Goal: Information Seeking & Learning: Find specific fact

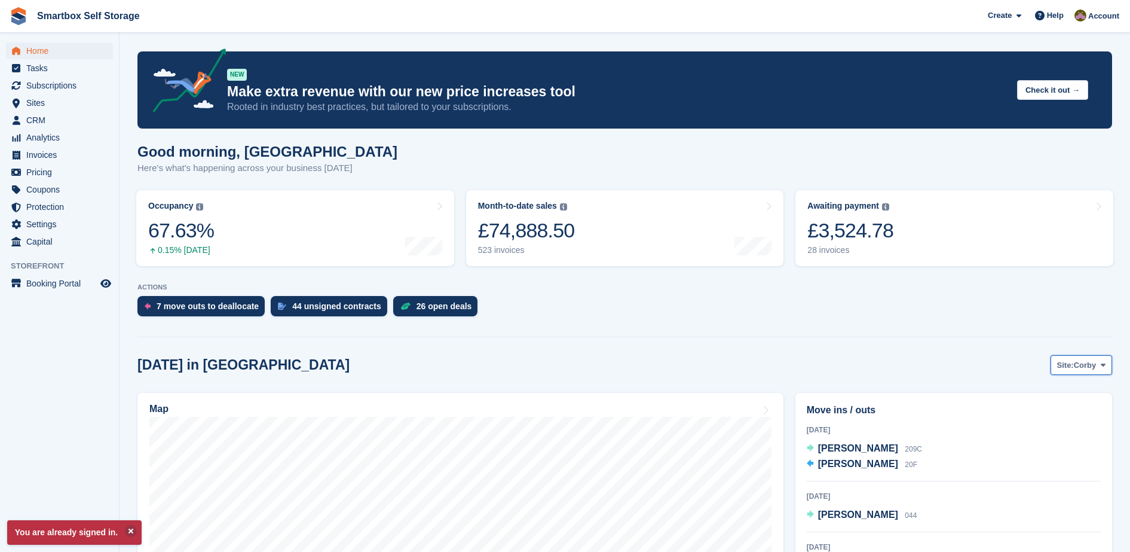
click at [1089, 362] on span "Corby" at bounding box center [1085, 365] width 23 height 12
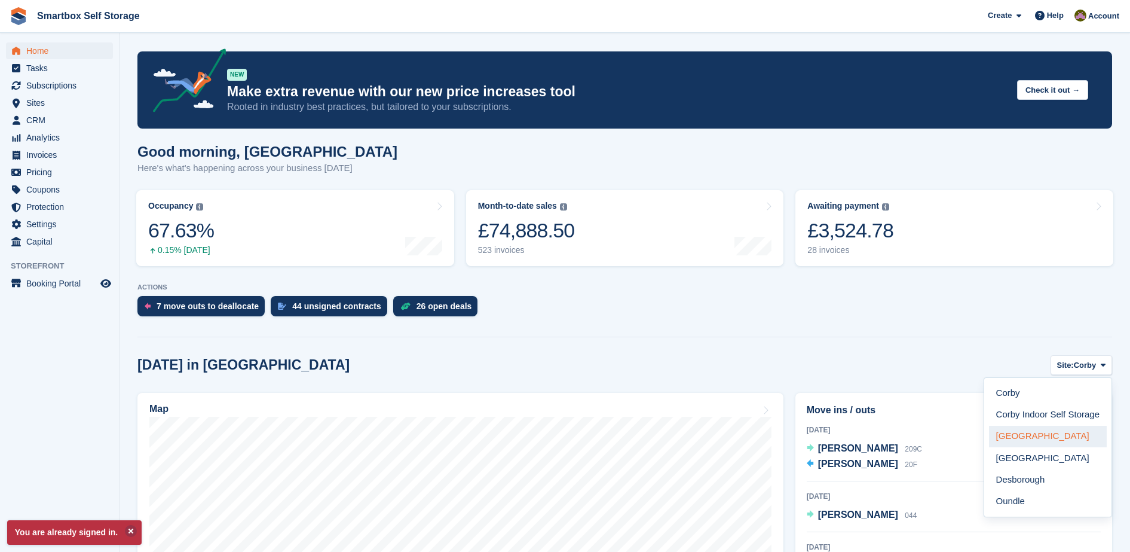
click at [1049, 442] on link "[GEOGRAPHIC_DATA]" at bounding box center [1048, 436] width 118 height 22
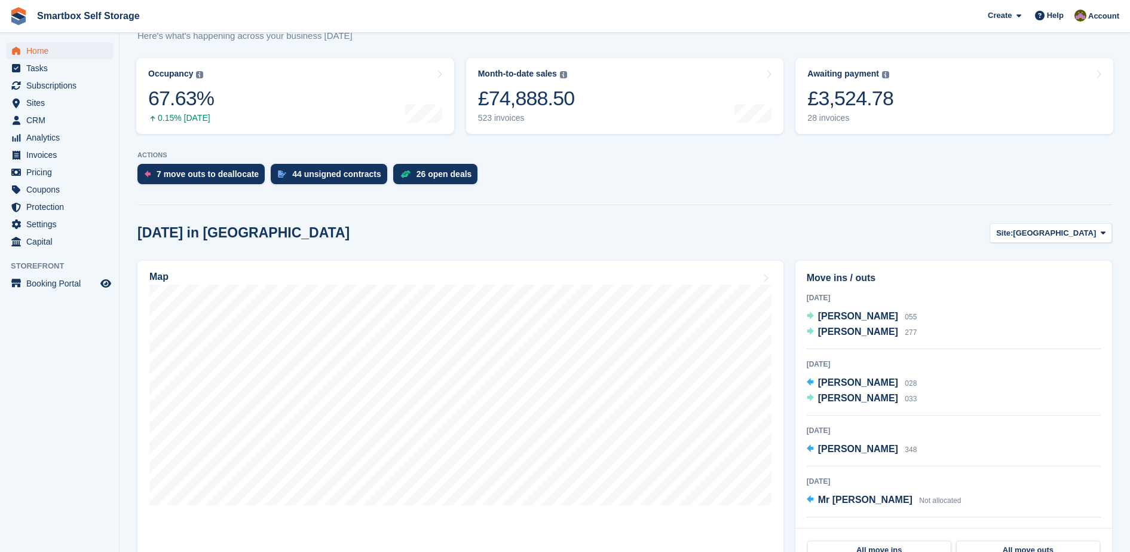
scroll to position [146, 0]
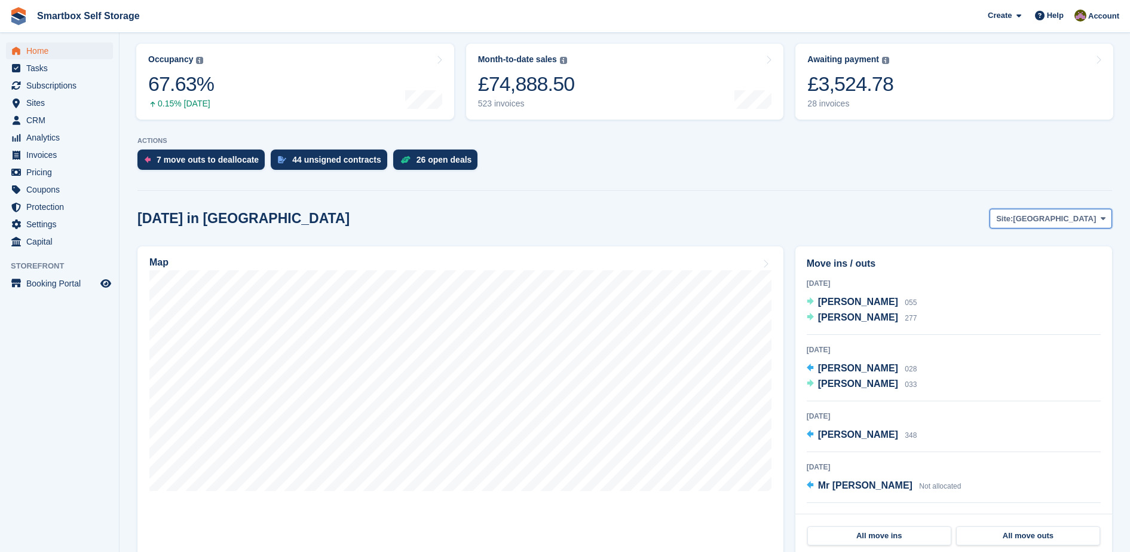
click at [1066, 224] on span "[GEOGRAPHIC_DATA]" at bounding box center [1054, 219] width 83 height 12
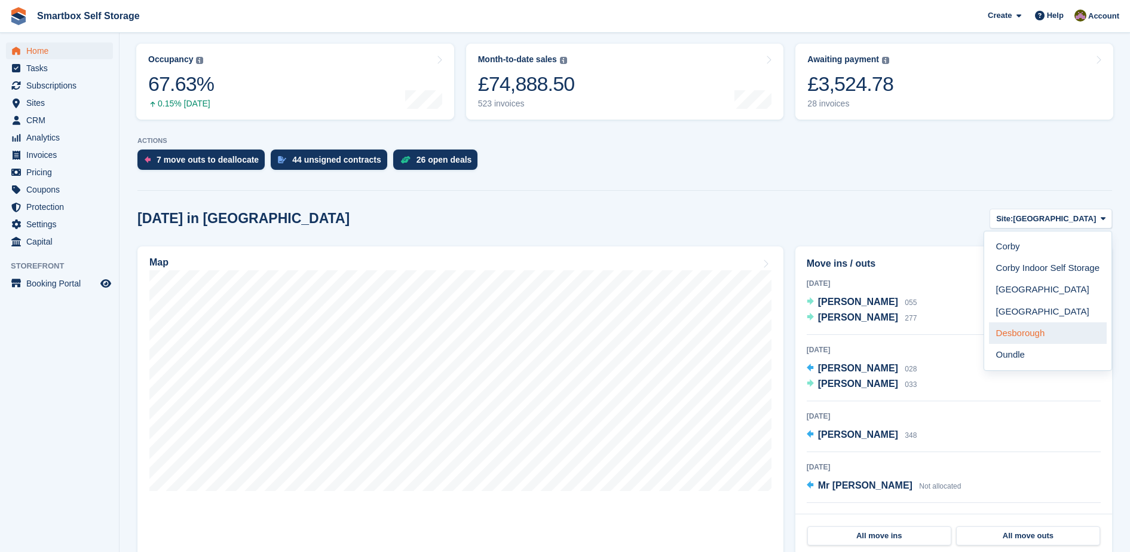
click at [1072, 335] on link "Desborough" at bounding box center [1048, 333] width 118 height 22
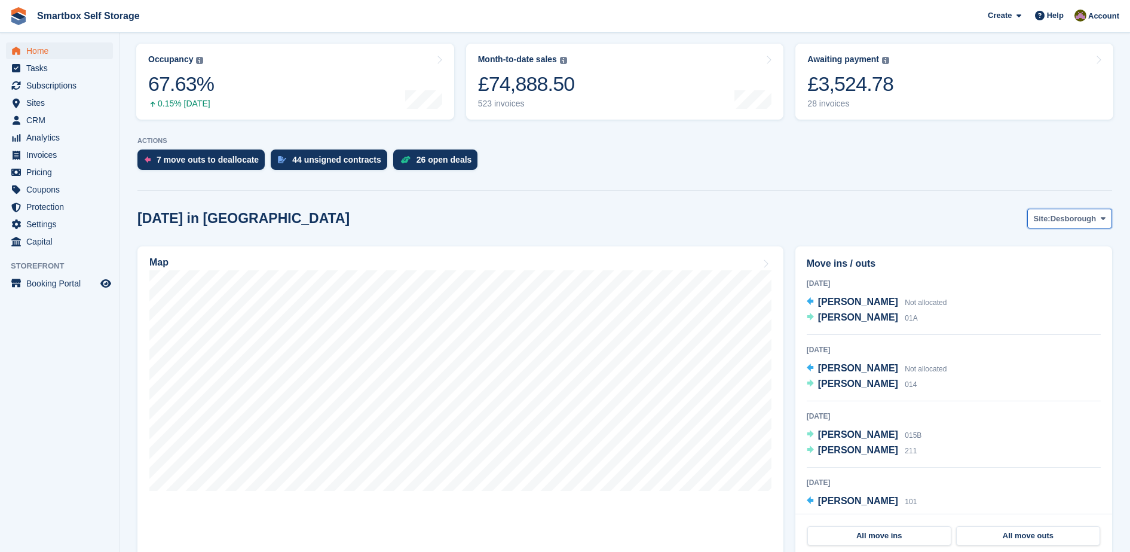
click at [1062, 217] on span "Desborough" at bounding box center [1073, 219] width 46 height 12
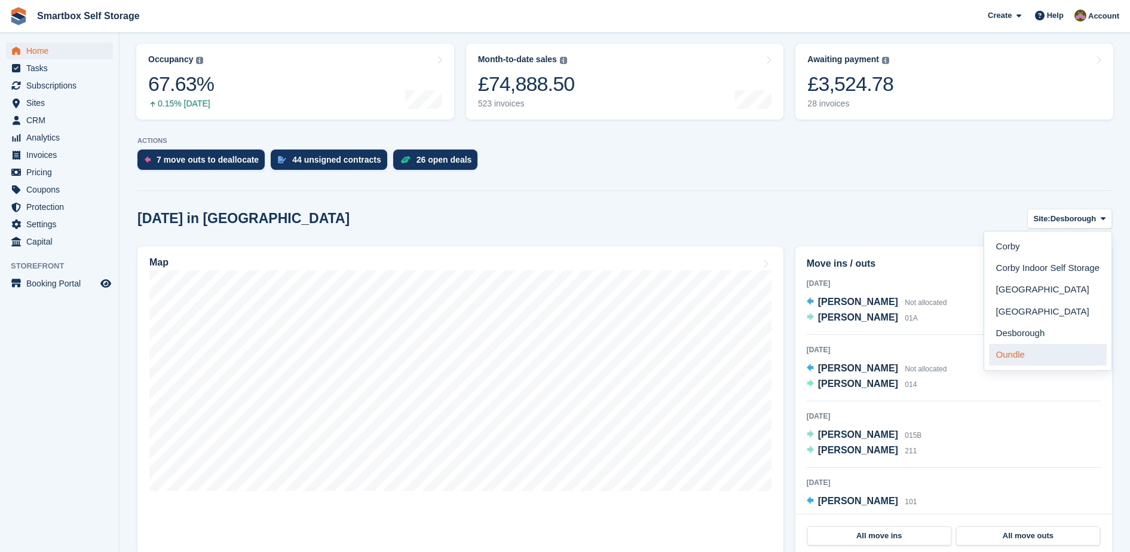
click at [1027, 363] on link "Oundle" at bounding box center [1048, 355] width 118 height 22
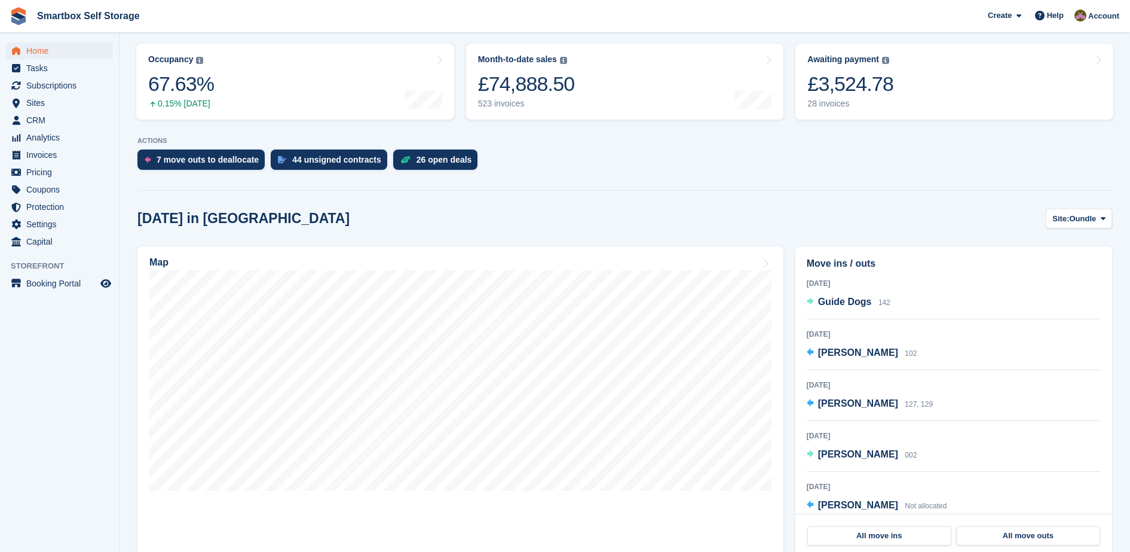
click at [1125, 213] on section "You are already signed in. NEW Make extra revenue with our new price increases …" at bounding box center [625, 425] width 1010 height 1142
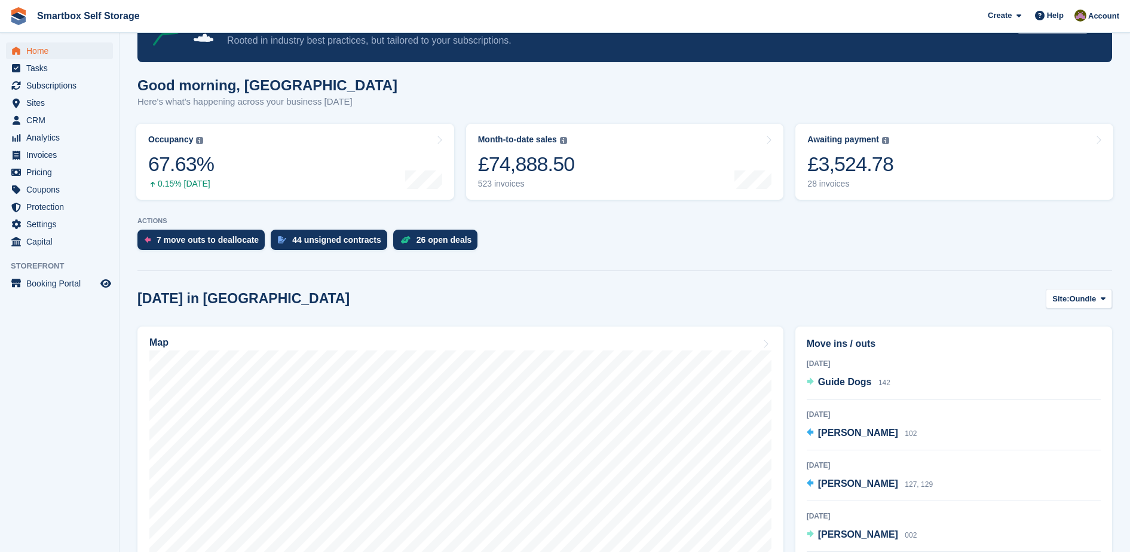
scroll to position [0, 0]
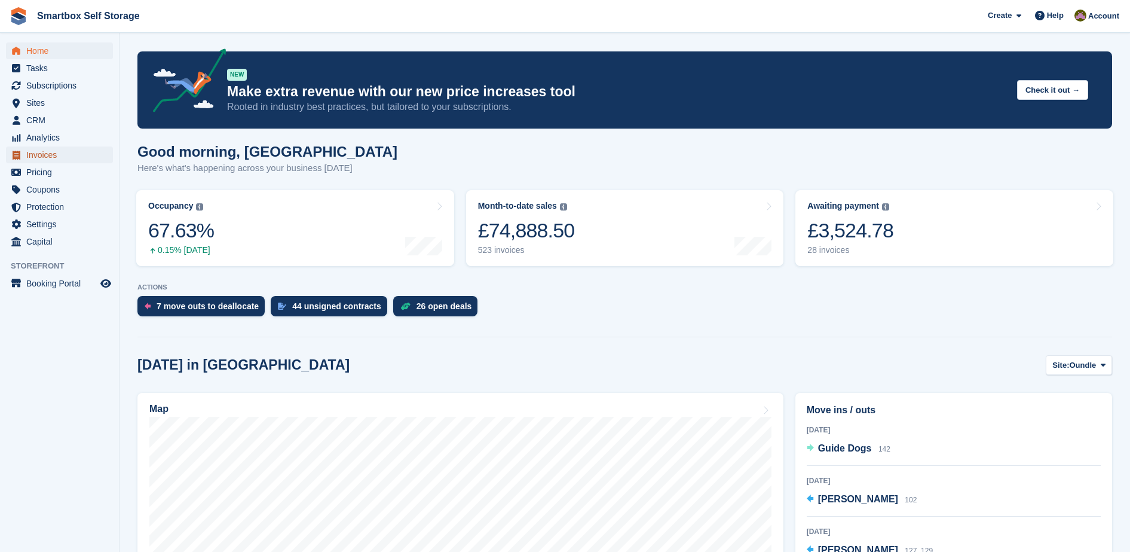
click at [26, 151] on link "Invoices" at bounding box center [59, 154] width 107 height 17
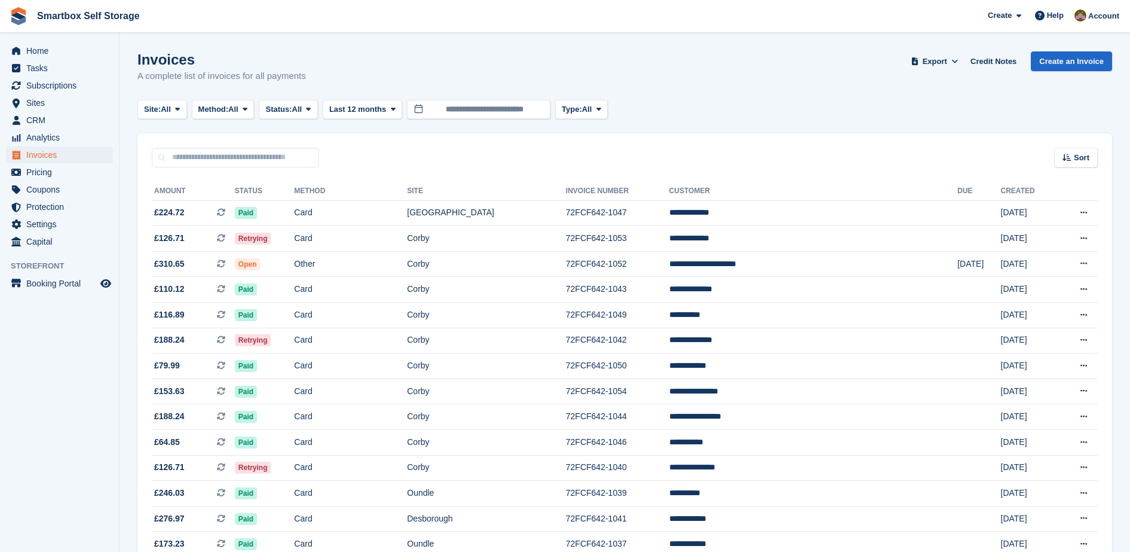
click at [261, 145] on div "Sort Sort by Date created Created (oldest first) Created (newest first)" at bounding box center [624, 150] width 975 height 34
click at [261, 155] on input "text" at bounding box center [235, 158] width 167 height 20
type input "**********"
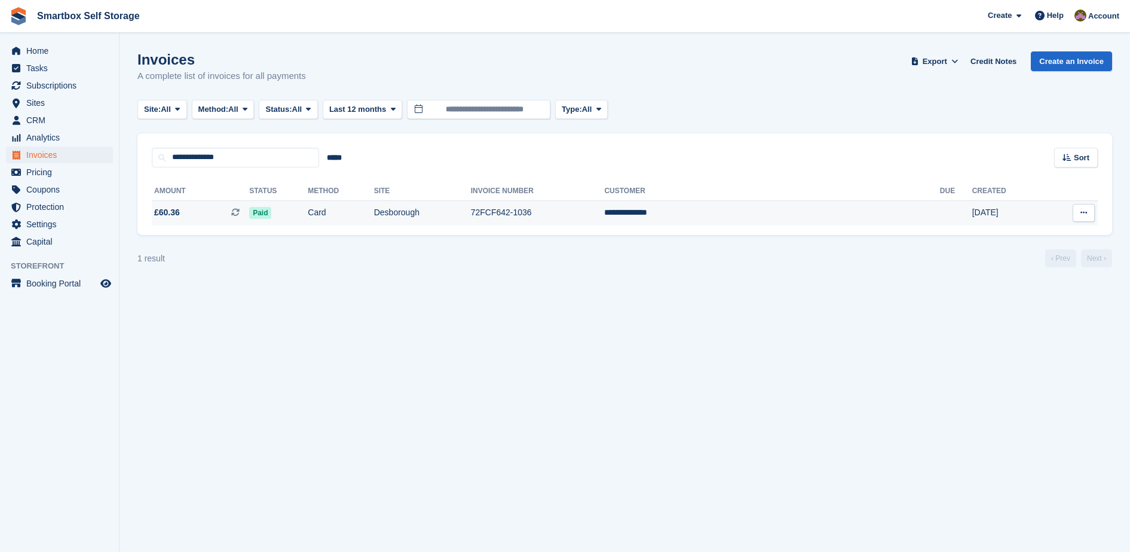
click at [457, 203] on td "Desborough" at bounding box center [422, 212] width 97 height 25
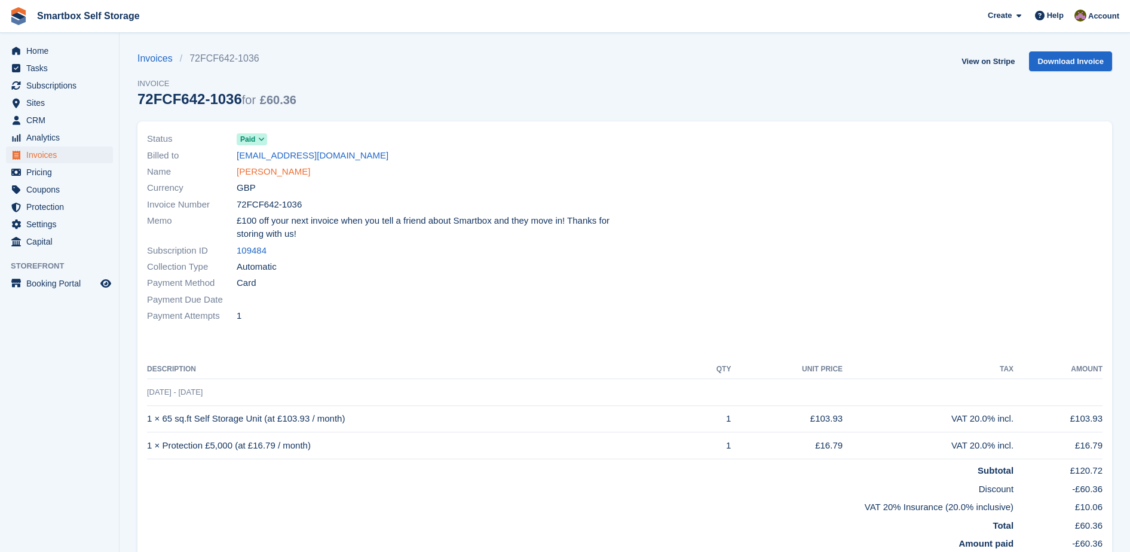
click at [252, 174] on link "Richard Wilson" at bounding box center [273, 172] width 73 height 14
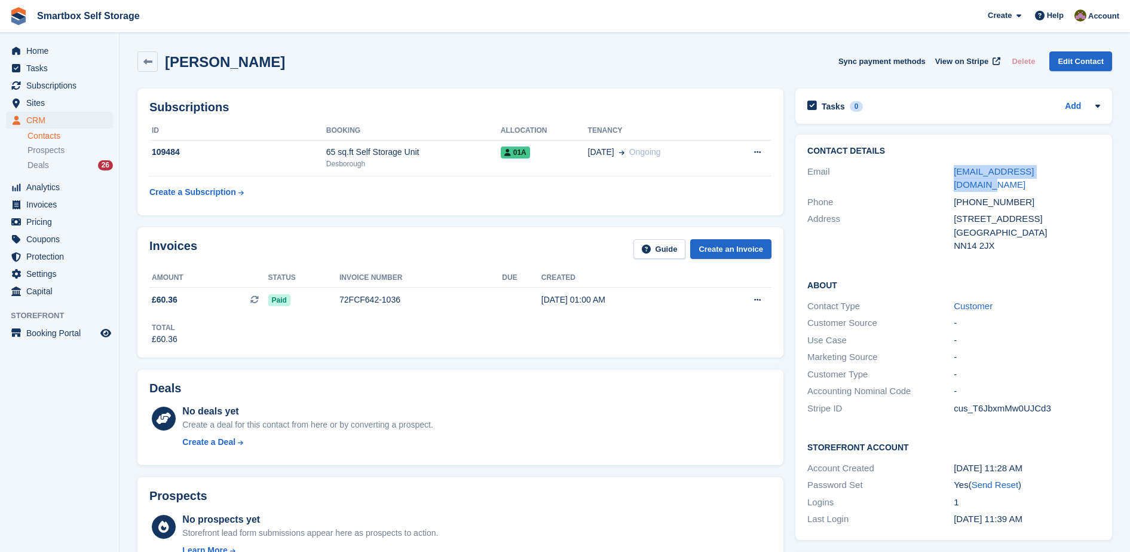
drag, startPoint x: 1068, startPoint y: 174, endPoint x: 923, endPoint y: 179, distance: 144.7
click at [923, 179] on div "Email rickwilson844@gmail.com" at bounding box center [953, 178] width 293 height 30
copy div "rickwilson844@gmail.com"
click at [462, 167] on div "Desborough" at bounding box center [413, 163] width 174 height 11
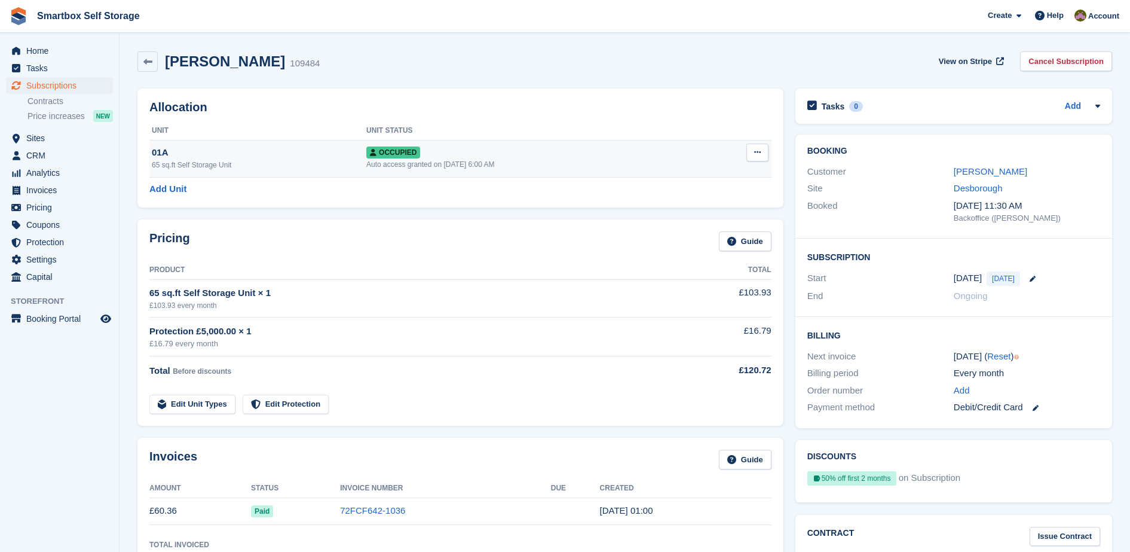
click at [449, 165] on div "Auto access granted on 29th Sep, 6:00 AM" at bounding box center [535, 164] width 339 height 11
